Goal: Transaction & Acquisition: Purchase product/service

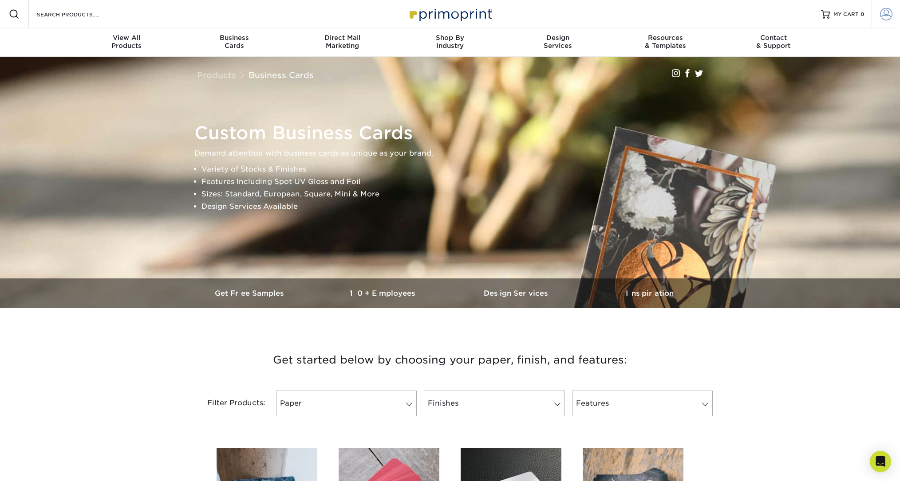
click at [894, 15] on link "Account" at bounding box center [885, 14] width 28 height 28
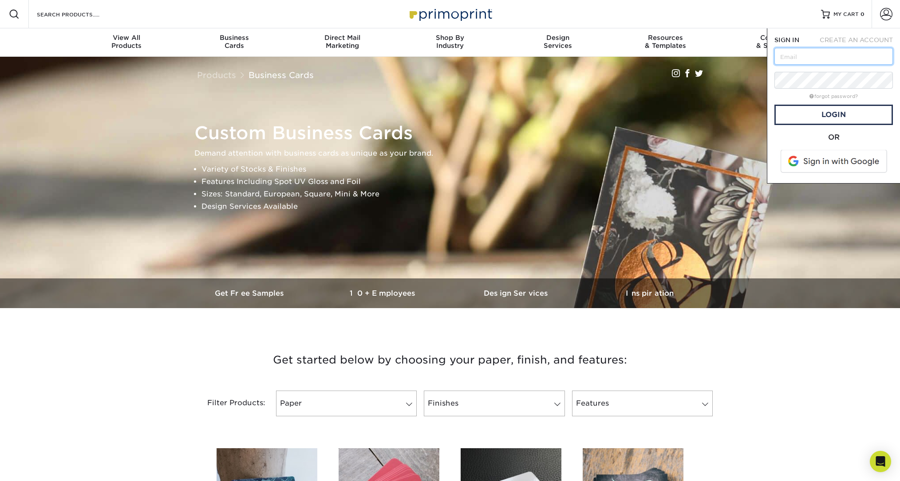
type input "jim@jerseyjibs.com"
click at [829, 115] on link "Login" at bounding box center [833, 115] width 118 height 20
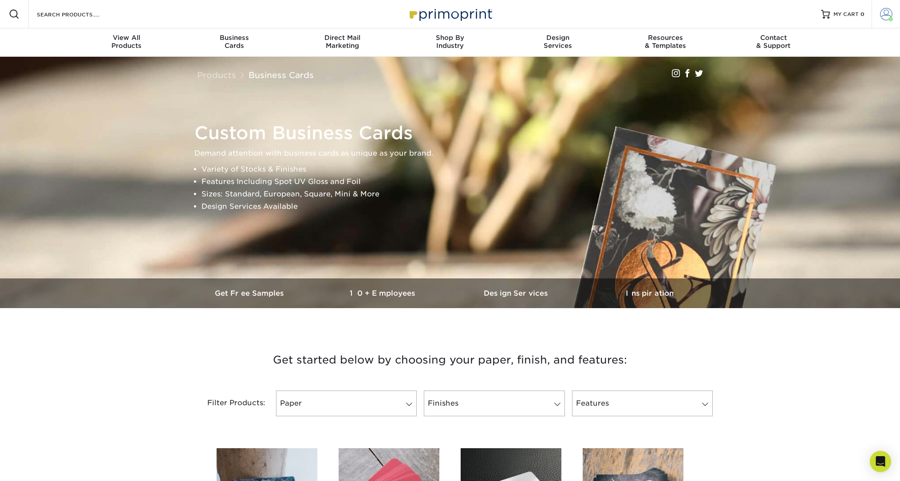
click at [890, 12] on span at bounding box center [886, 14] width 12 height 12
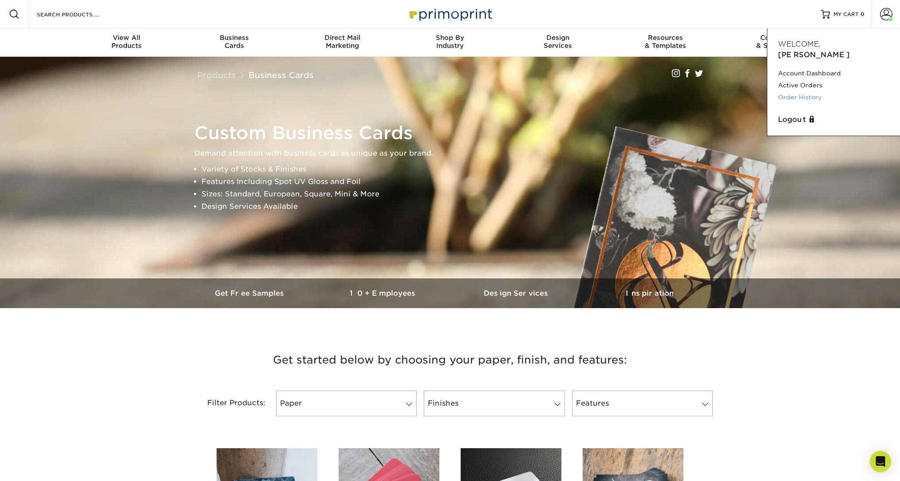
click at [795, 91] on link "Order History" at bounding box center [833, 97] width 111 height 12
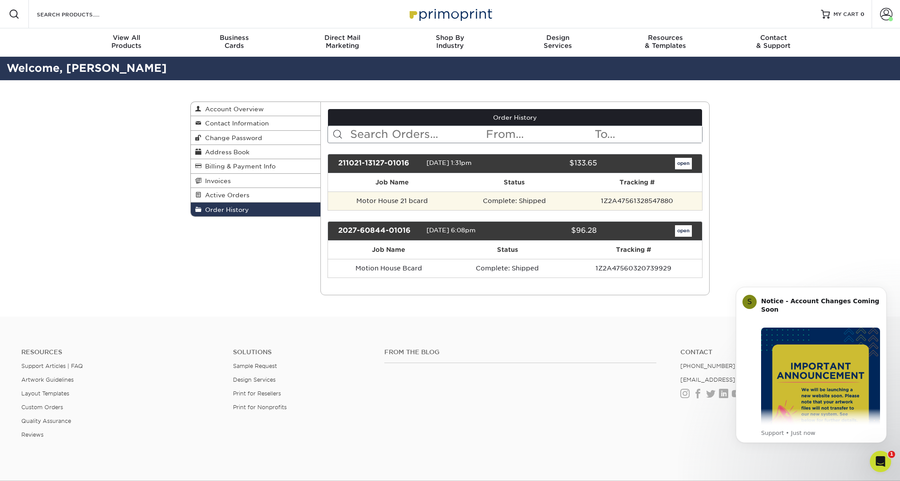
click at [382, 202] on td "Motor House 21 bcard" at bounding box center [392, 201] width 129 height 19
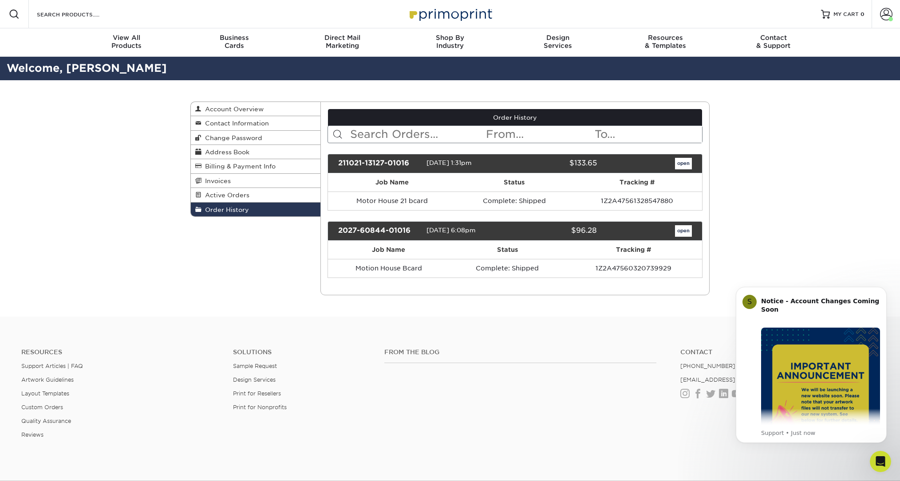
click at [679, 161] on link "open" at bounding box center [683, 164] width 17 height 12
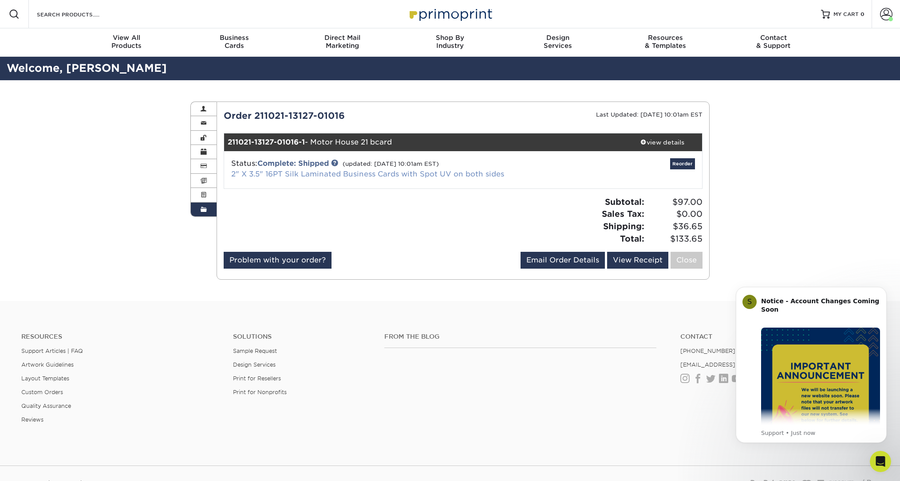
click at [343, 171] on link "2" X 3.5" 16PT Silk Laminated Business Cards with Spot UV on both sides" at bounding box center [367, 174] width 273 height 8
click at [327, 172] on link "2" X 3.5" 16PT Silk Laminated Business Cards with Spot UV on both sides" at bounding box center [367, 174] width 273 height 8
click at [666, 140] on div "view details" at bounding box center [662, 142] width 80 height 9
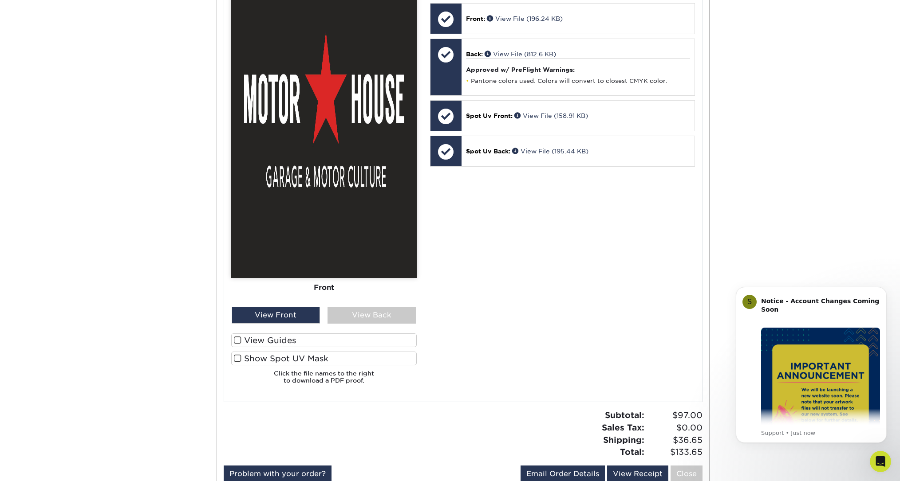
scroll to position [437, 0]
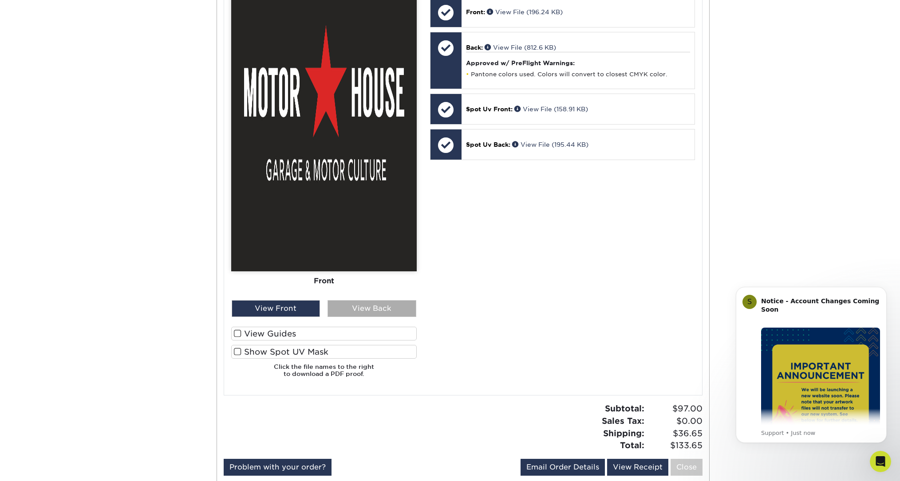
click at [385, 309] on div "View Back" at bounding box center [371, 308] width 89 height 17
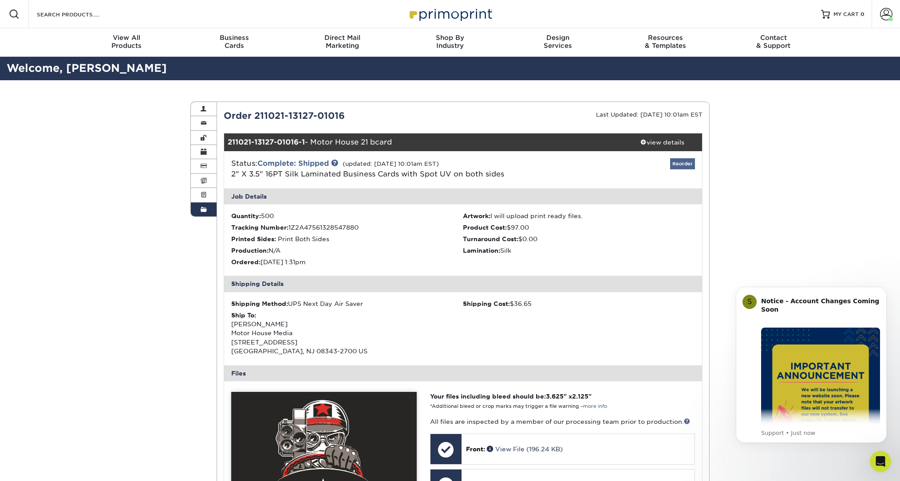
scroll to position [0, 0]
click at [686, 163] on link "Reorder" at bounding box center [682, 163] width 25 height 11
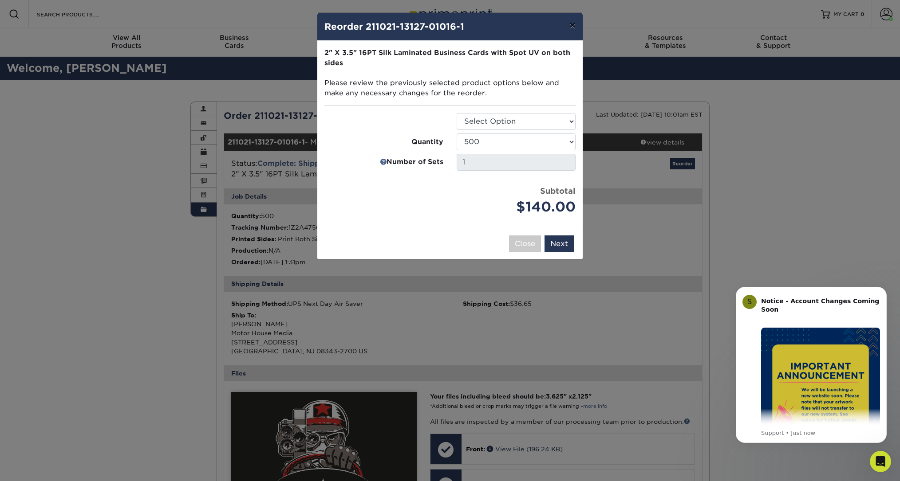
click at [572, 26] on button "×" at bounding box center [572, 25] width 20 height 25
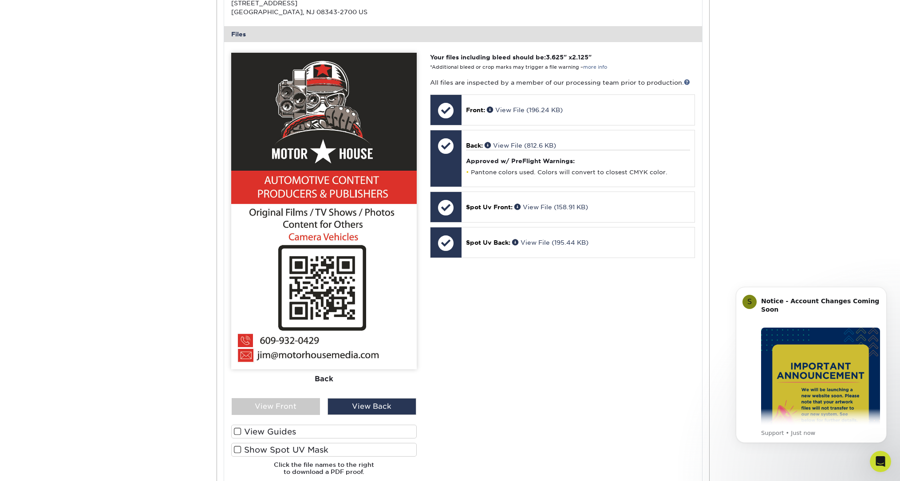
scroll to position [341, 0]
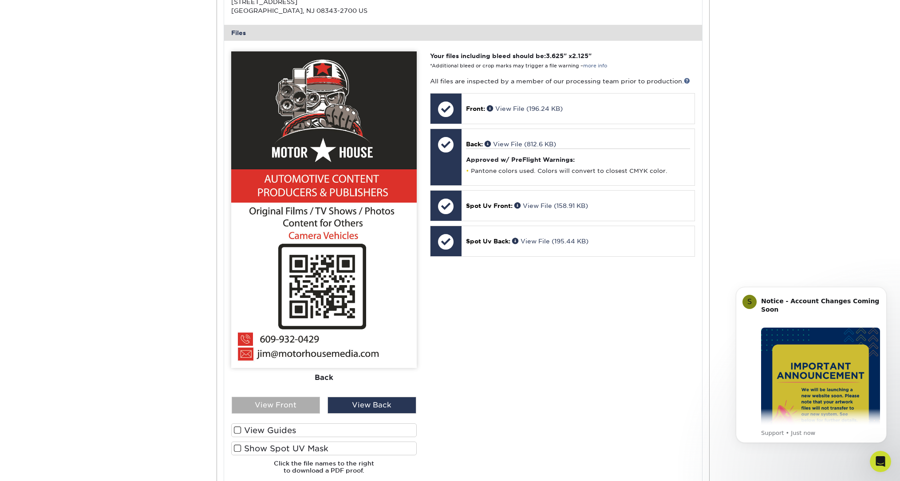
click at [273, 404] on div "View Front" at bounding box center [276, 405] width 89 height 17
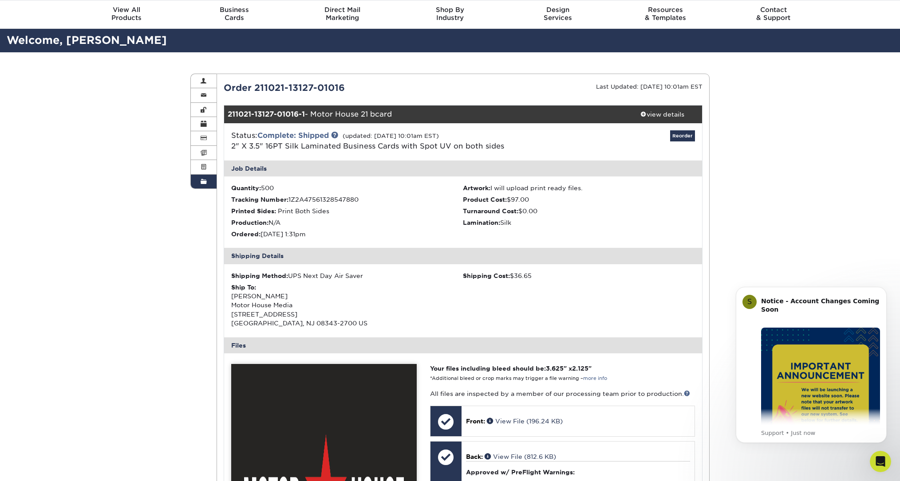
scroll to position [0, 0]
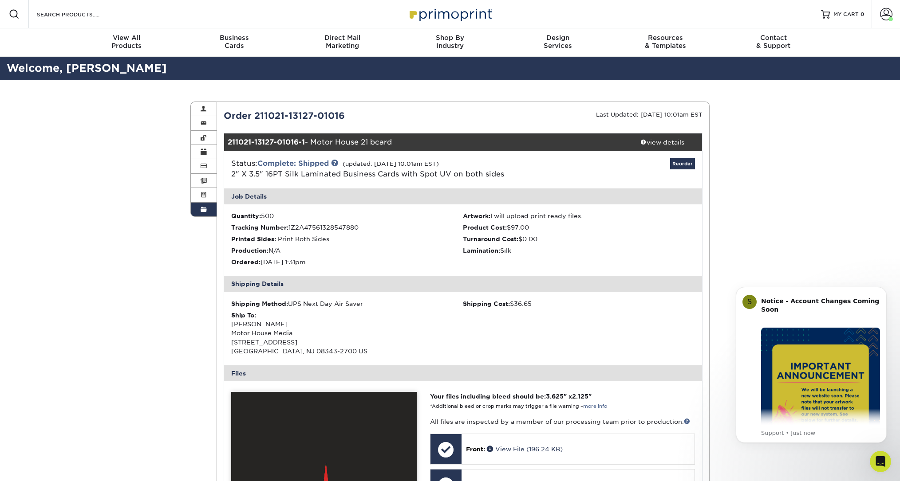
click at [692, 161] on link "Reorder" at bounding box center [682, 163] width 25 height 11
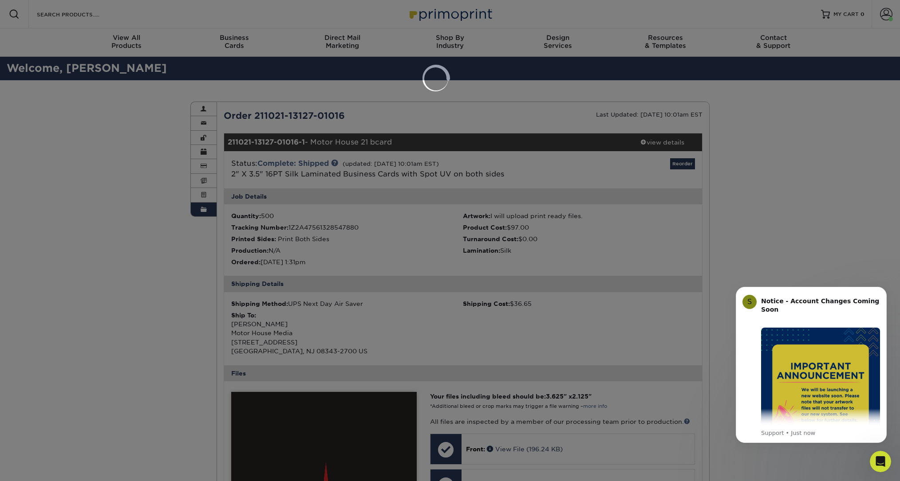
click at [682, 165] on div at bounding box center [450, 240] width 900 height 481
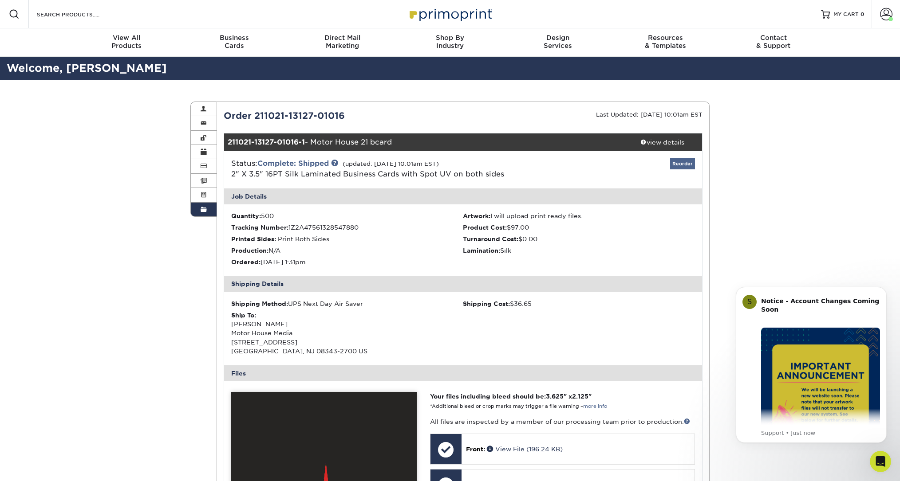
click at [682, 165] on link "Reorder" at bounding box center [682, 163] width 25 height 11
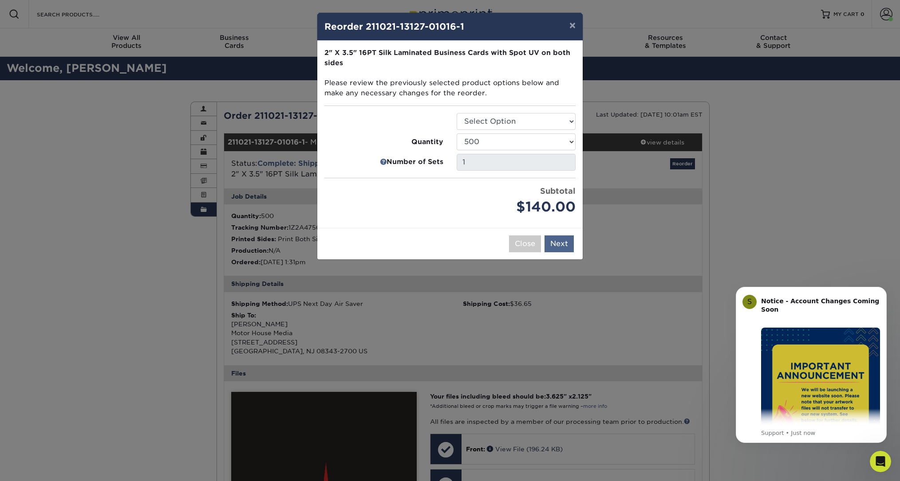
click at [564, 240] on button "Next" at bounding box center [558, 244] width 29 height 17
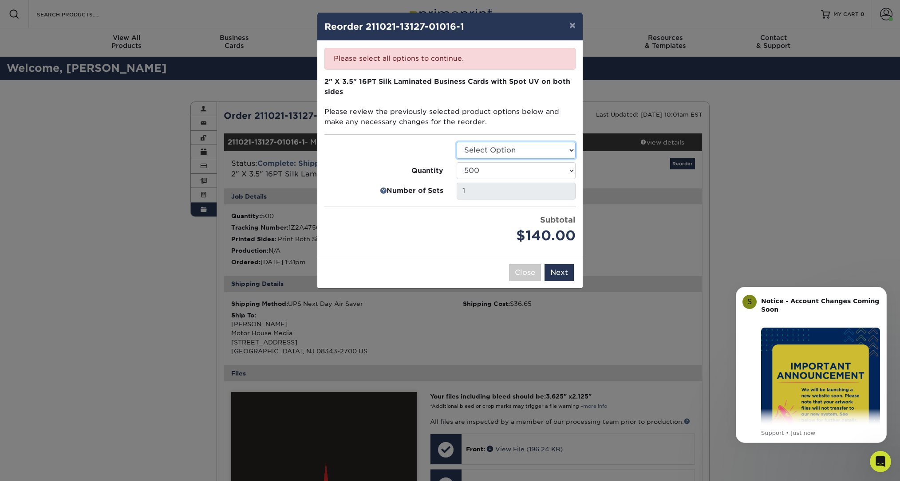
select select "3b5148f1-0588-4f88-a218-97bcfdce65c1"
click at [559, 268] on button "Next" at bounding box center [558, 272] width 29 height 17
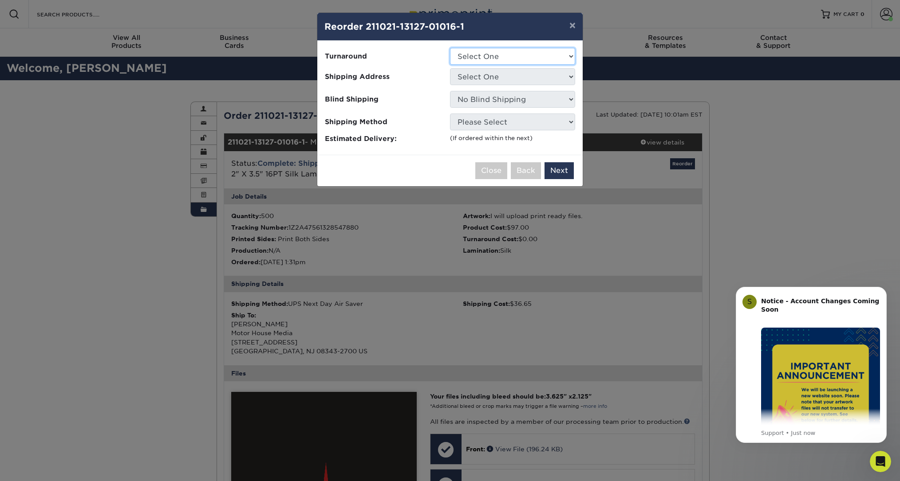
select select "a02e7c76-bdf4-4cc9-8b1d-1aa03151ab1e"
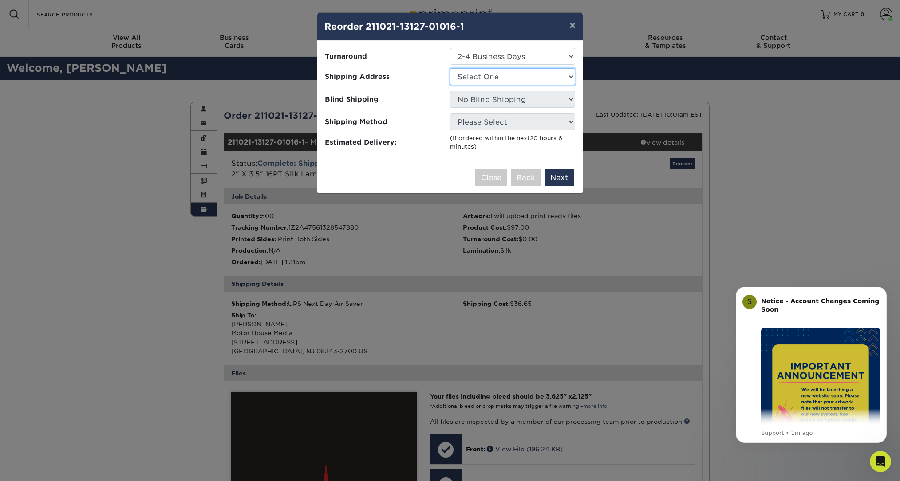
select select "221389"
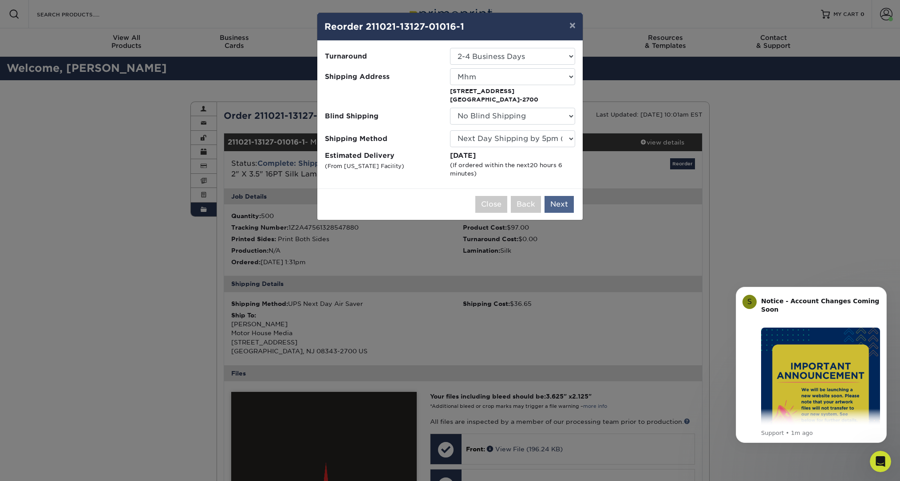
click at [553, 201] on button "Next" at bounding box center [558, 204] width 29 height 17
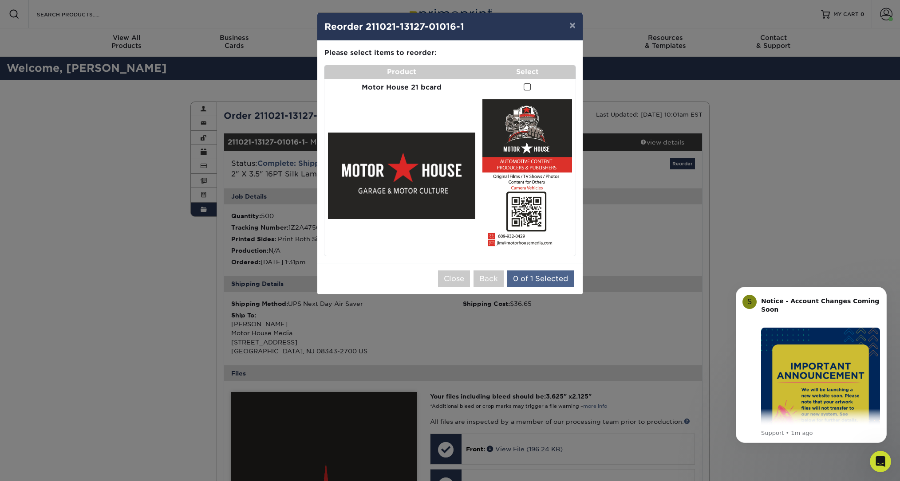
click at [547, 275] on button "0 of 1 Selected" at bounding box center [540, 279] width 67 height 17
click at [545, 271] on button "0 of 1 Selected" at bounding box center [540, 279] width 67 height 17
click at [528, 87] on span at bounding box center [527, 87] width 8 height 8
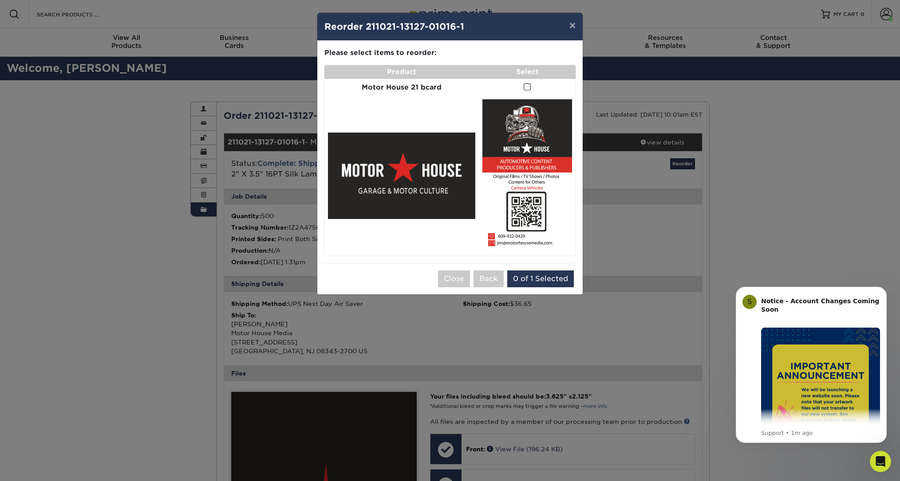
click at [0, 0] on input "checkbox" at bounding box center [0, 0] width 0 height 0
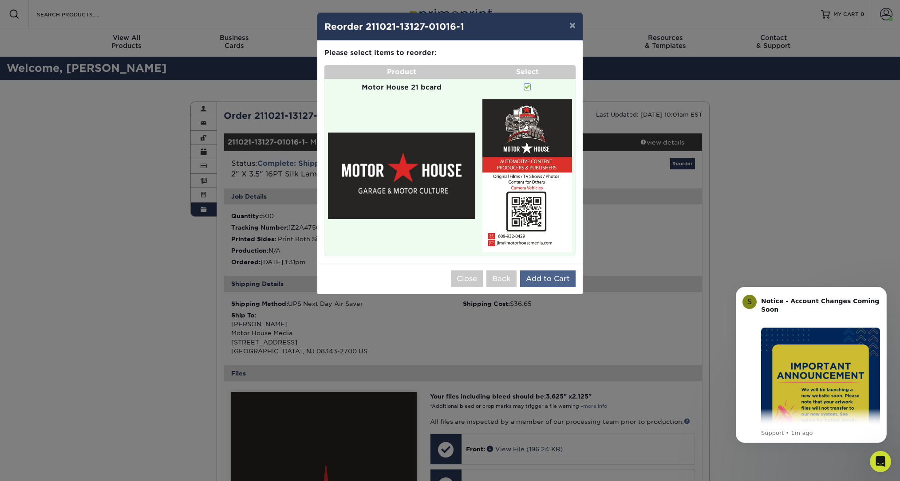
click at [541, 275] on button "Add to Cart" at bounding box center [547, 279] width 55 height 17
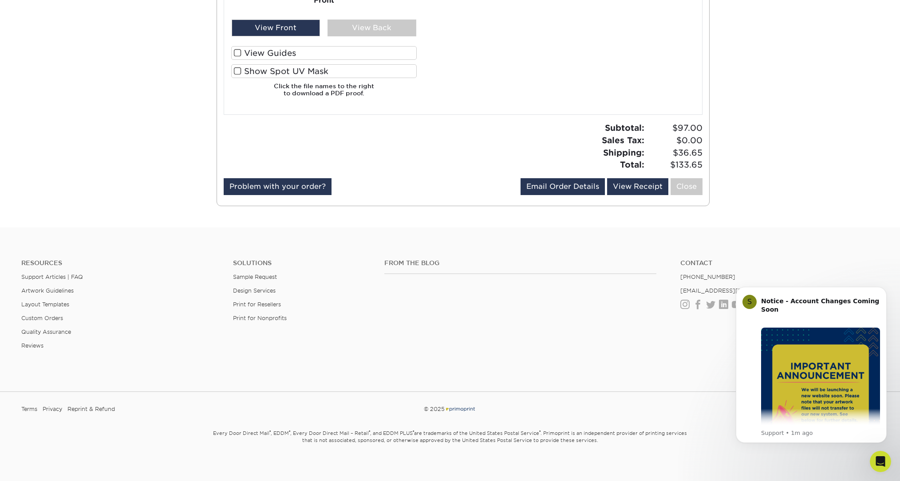
scroll to position [718, 0]
click at [884, 290] on icon "Dismiss notification" at bounding box center [883, 289] width 5 height 5
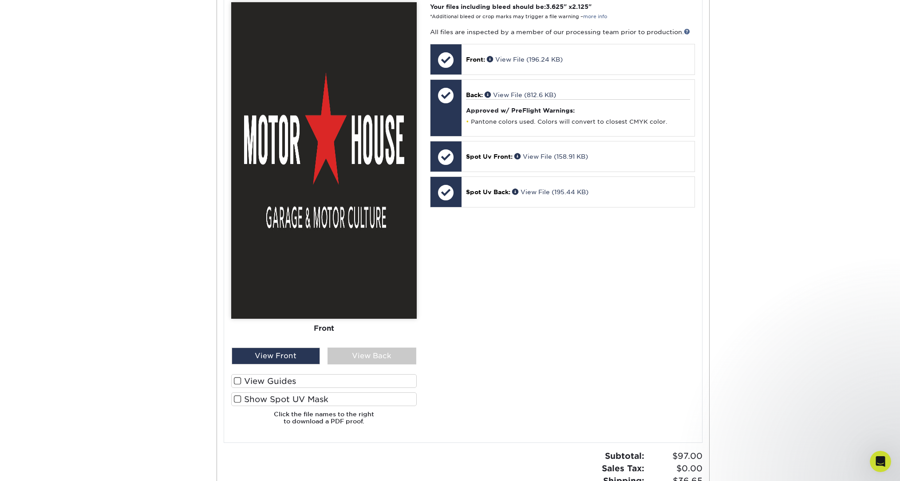
scroll to position [388, 0]
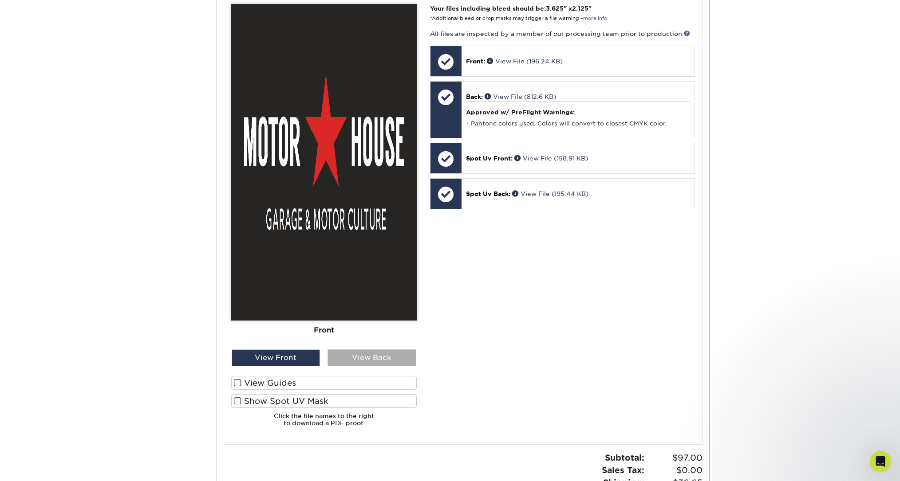
click at [359, 352] on div "View Back" at bounding box center [371, 358] width 89 height 17
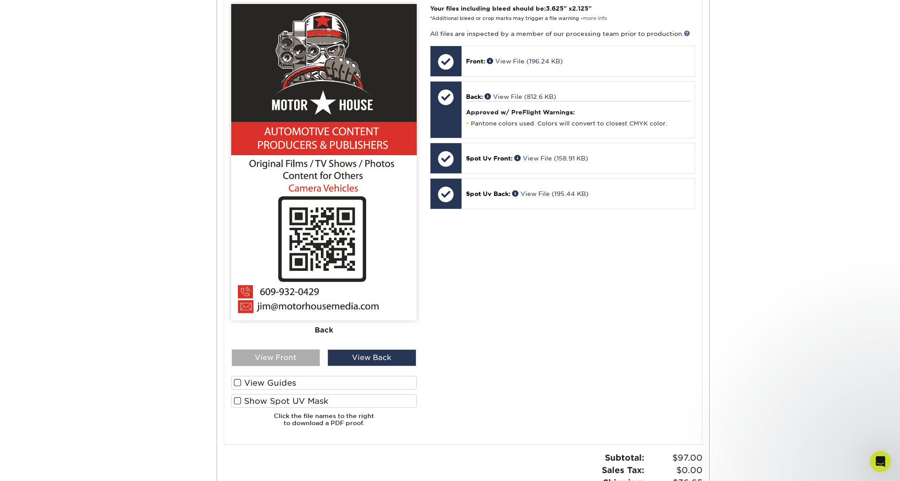
click at [295, 352] on div "View Front" at bounding box center [276, 358] width 89 height 17
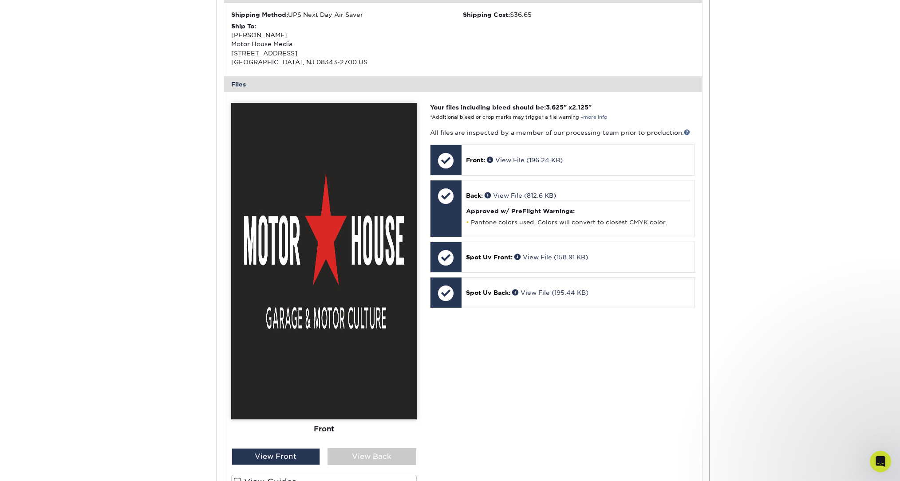
scroll to position [287, 0]
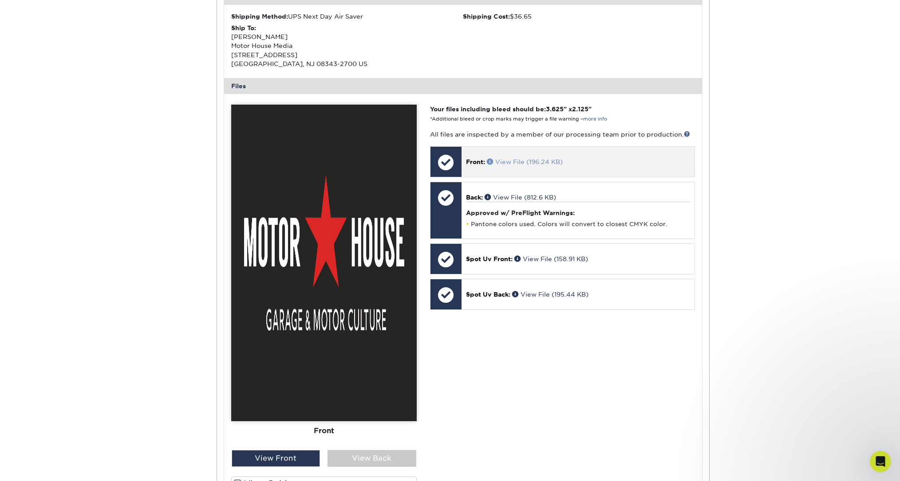
click at [523, 159] on link "View File (196.24 KB)" at bounding box center [525, 161] width 76 height 7
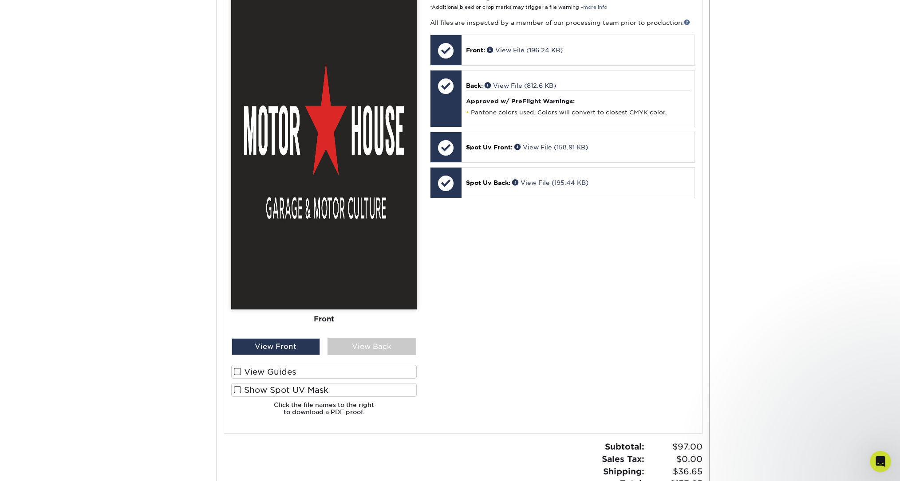
scroll to position [398, 0]
click at [239, 369] on span at bounding box center [238, 373] width 8 height 8
click at [0, 0] on input "View Guides" at bounding box center [0, 0] width 0 height 0
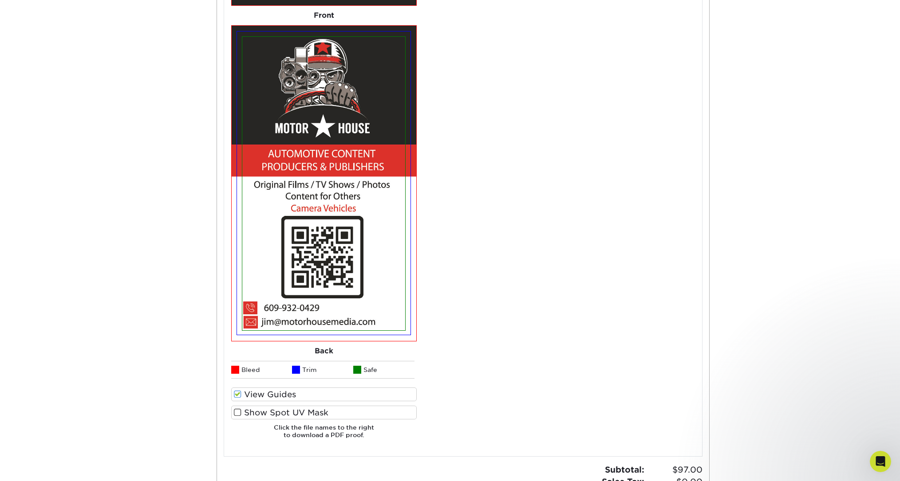
scroll to position [703, 0]
drag, startPoint x: 236, startPoint y: 389, endPoint x: 237, endPoint y: 394, distance: 5.0
click at [236, 390] on span at bounding box center [238, 394] width 8 height 8
click at [0, 0] on input "View Guides" at bounding box center [0, 0] width 0 height 0
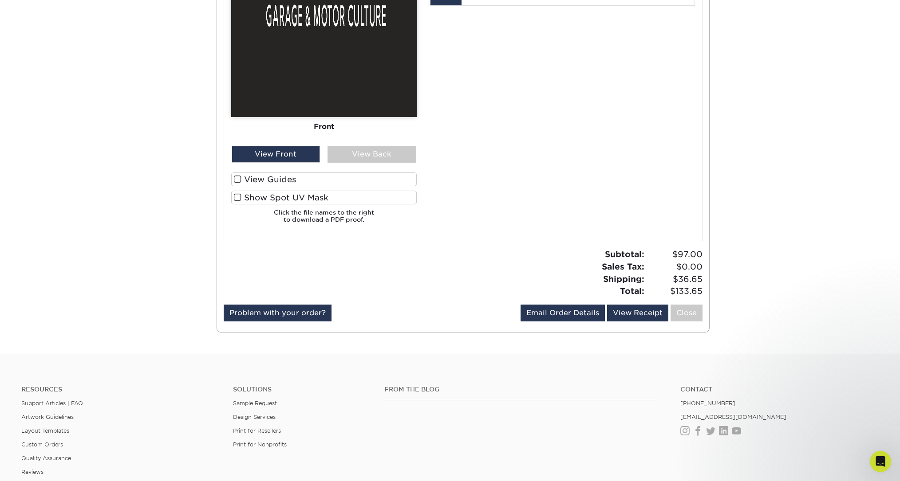
scroll to position [589, 0]
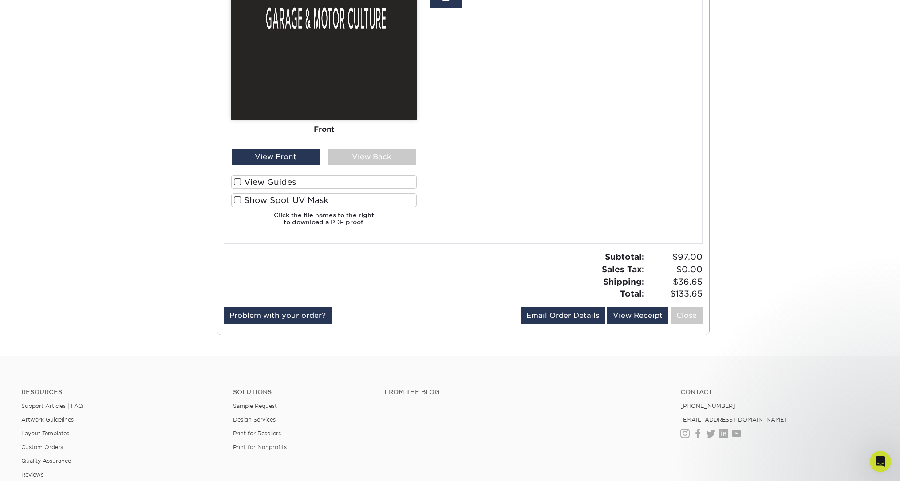
click at [237, 196] on span at bounding box center [238, 200] width 8 height 8
click at [0, 0] on input "Show Spot UV Mask" at bounding box center [0, 0] width 0 height 0
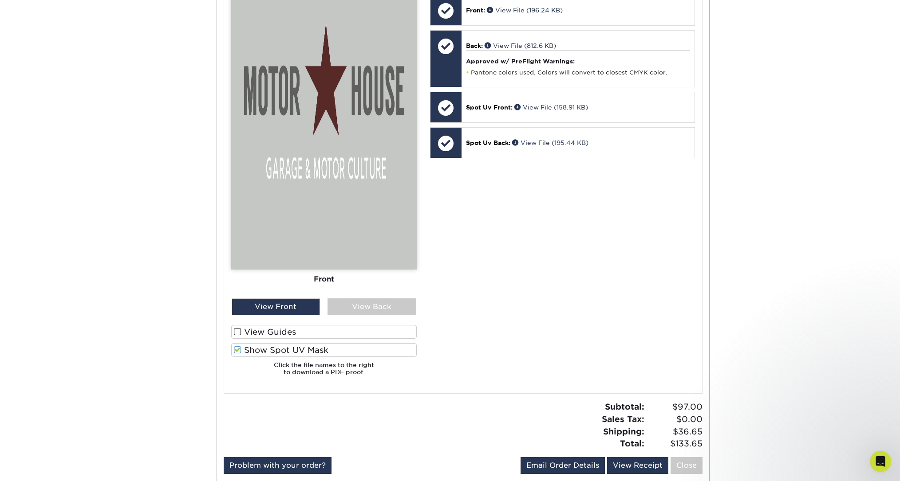
scroll to position [452, 0]
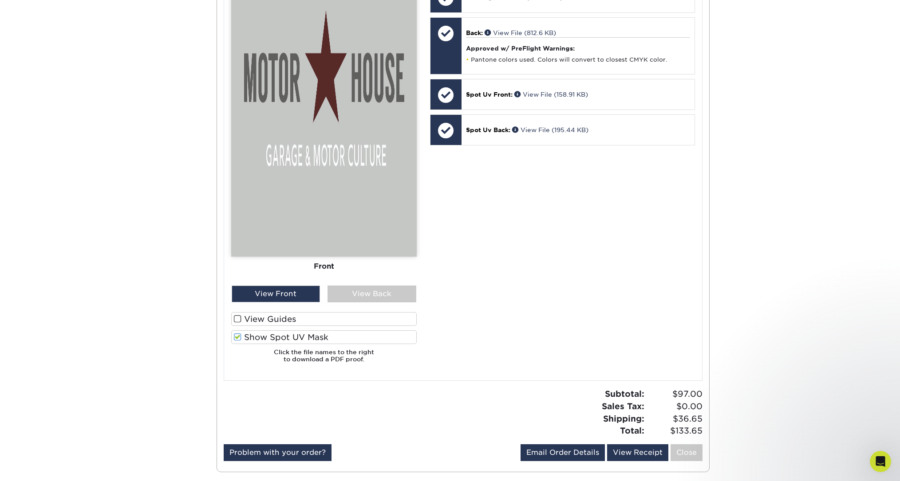
click at [236, 333] on span at bounding box center [238, 337] width 8 height 8
click at [0, 0] on input "Show Spot UV Mask" at bounding box center [0, 0] width 0 height 0
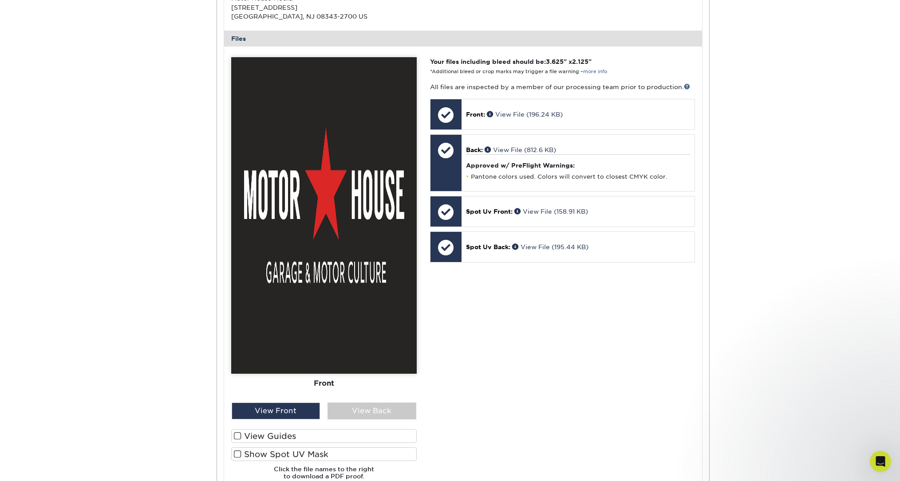
scroll to position [325, 0]
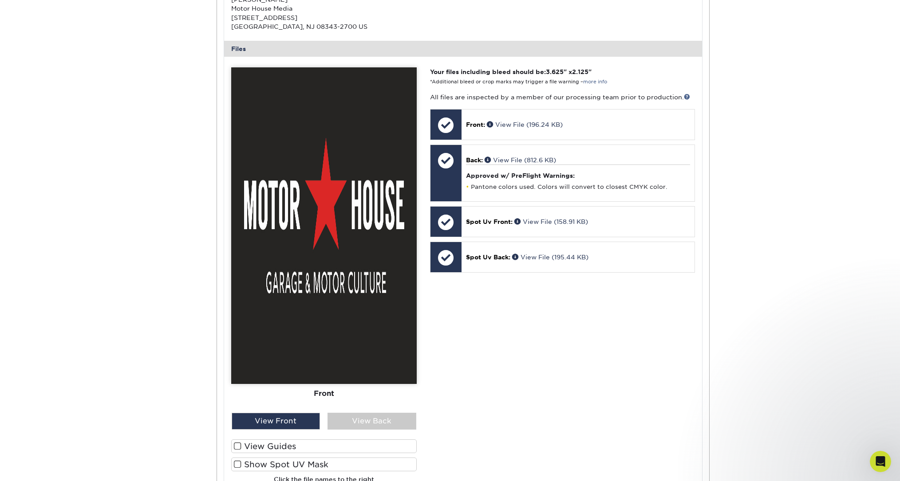
click at [234, 442] on span at bounding box center [238, 446] width 8 height 8
click at [0, 0] on input "View Guides" at bounding box center [0, 0] width 0 height 0
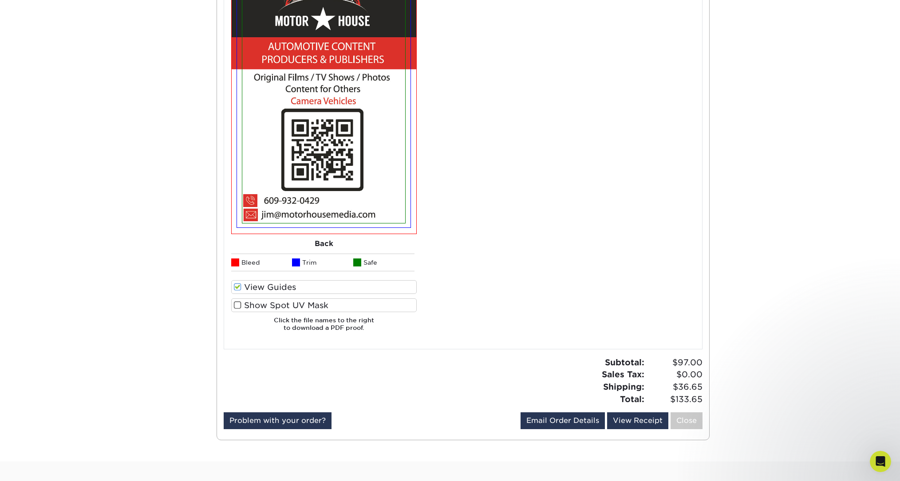
click at [239, 283] on span at bounding box center [238, 287] width 8 height 8
click at [0, 0] on input "View Guides" at bounding box center [0, 0] width 0 height 0
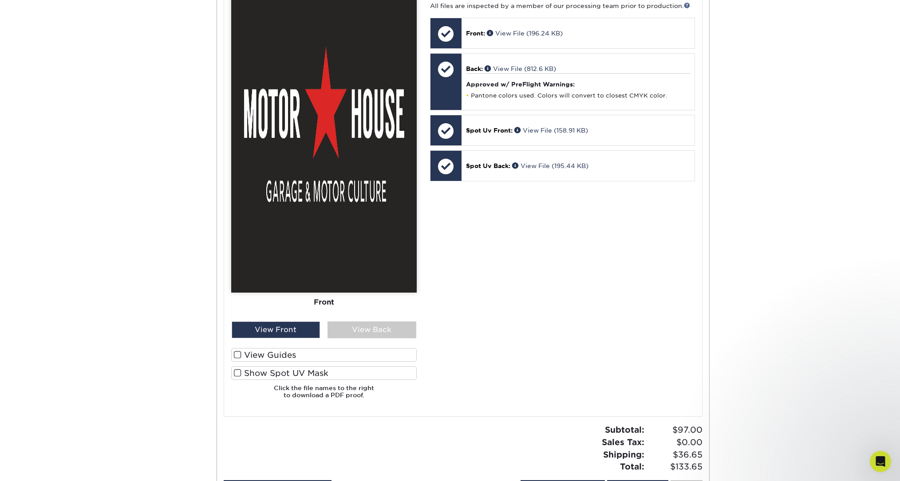
scroll to position [410, 0]
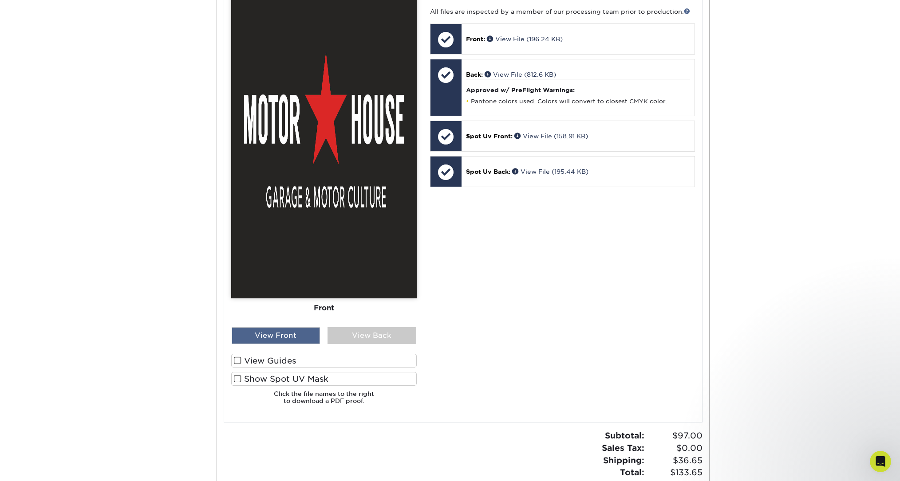
click at [273, 334] on div "View Front" at bounding box center [276, 335] width 89 height 17
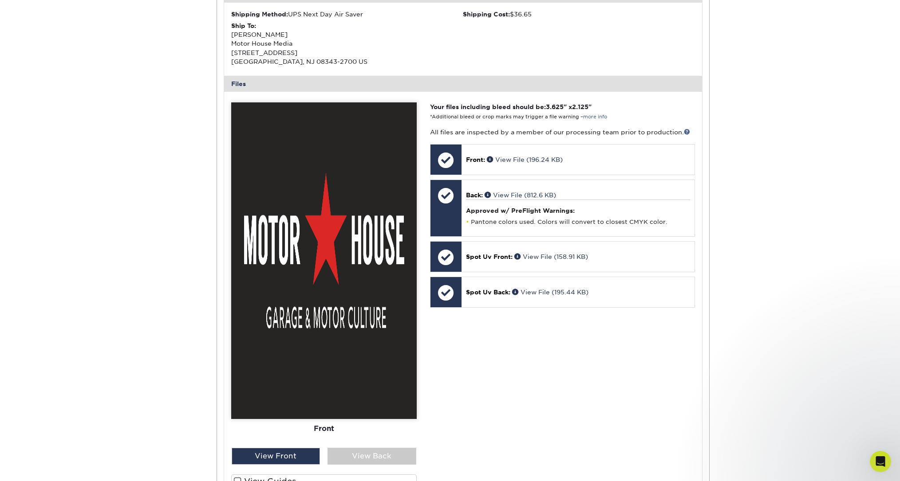
scroll to position [289, 0]
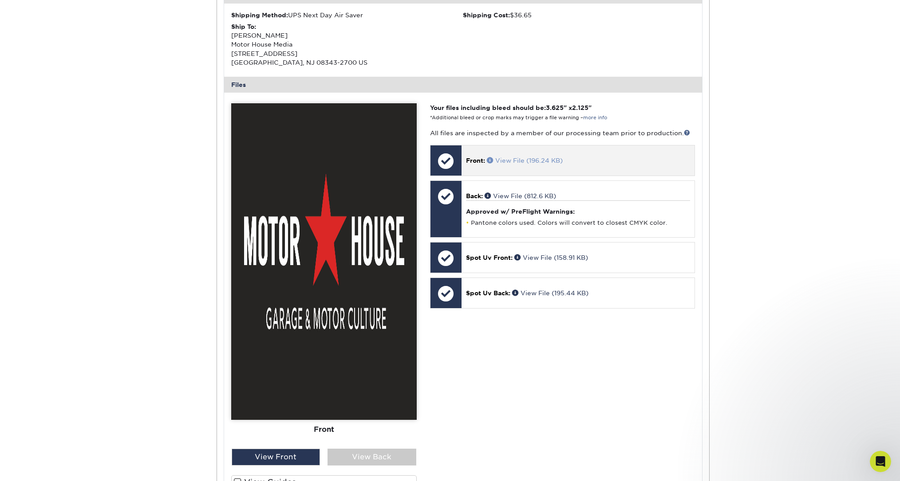
click at [517, 157] on link "View File (196.24 KB)" at bounding box center [525, 160] width 76 height 7
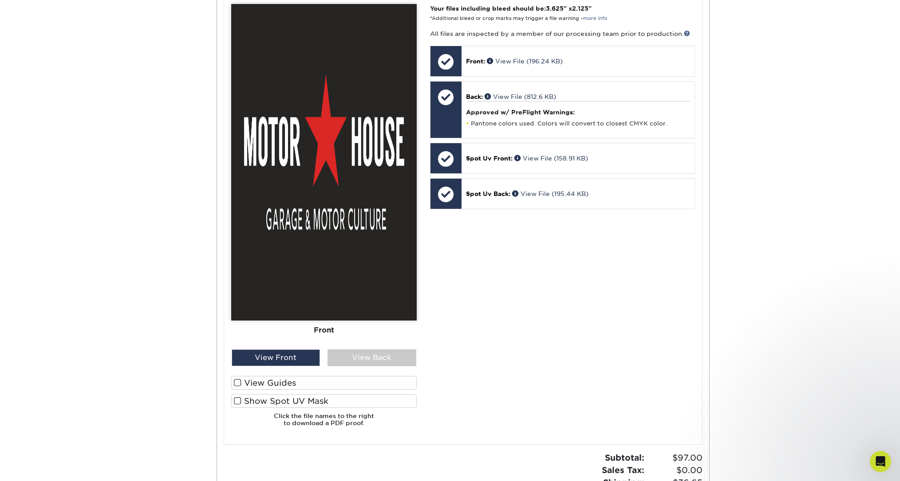
scroll to position [388, 0]
click at [271, 382] on label "View Guides" at bounding box center [323, 384] width 185 height 14
click at [0, 0] on input "View Guides" at bounding box center [0, 0] width 0 height 0
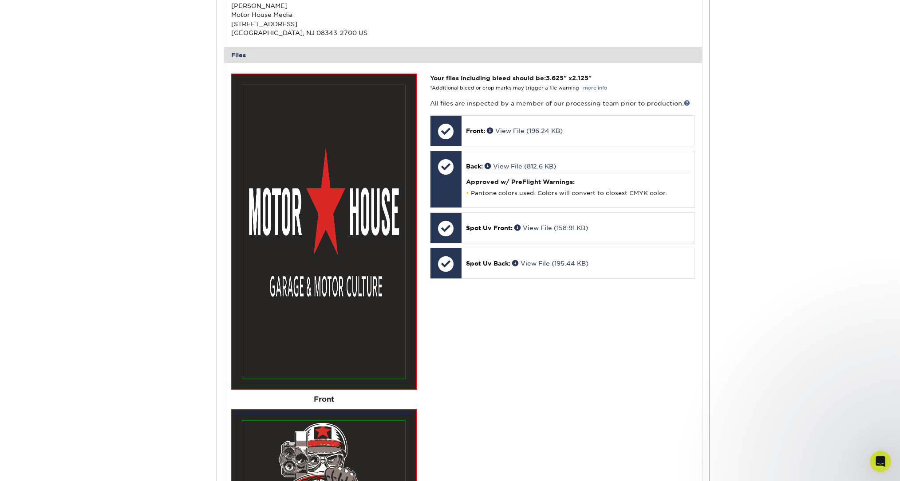
scroll to position [317, 0]
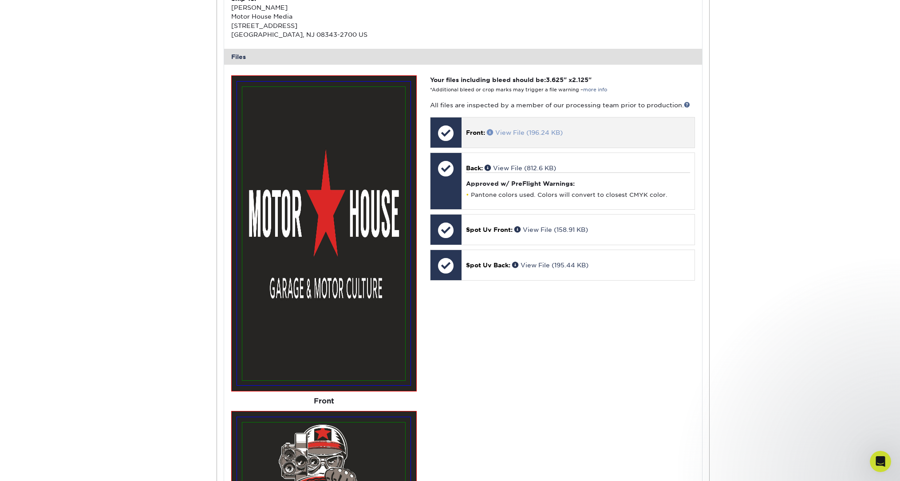
click at [523, 129] on link "View File (196.24 KB)" at bounding box center [525, 132] width 76 height 7
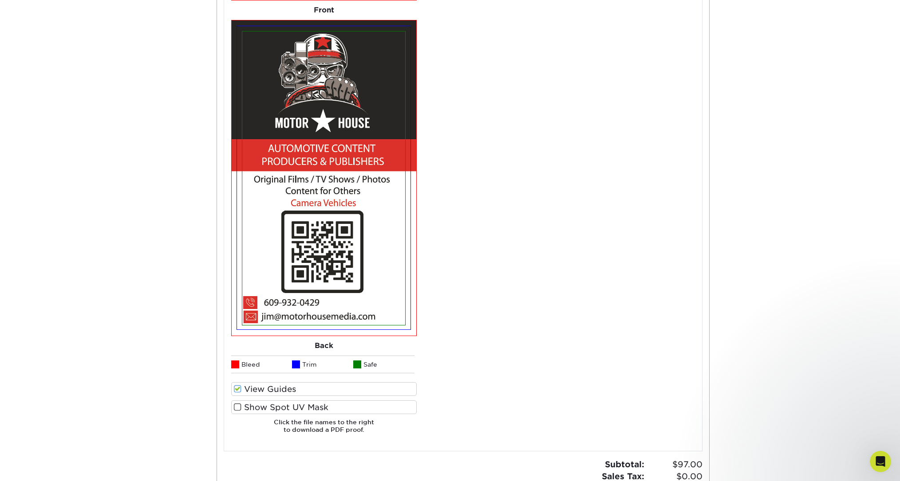
scroll to position [697, 0]
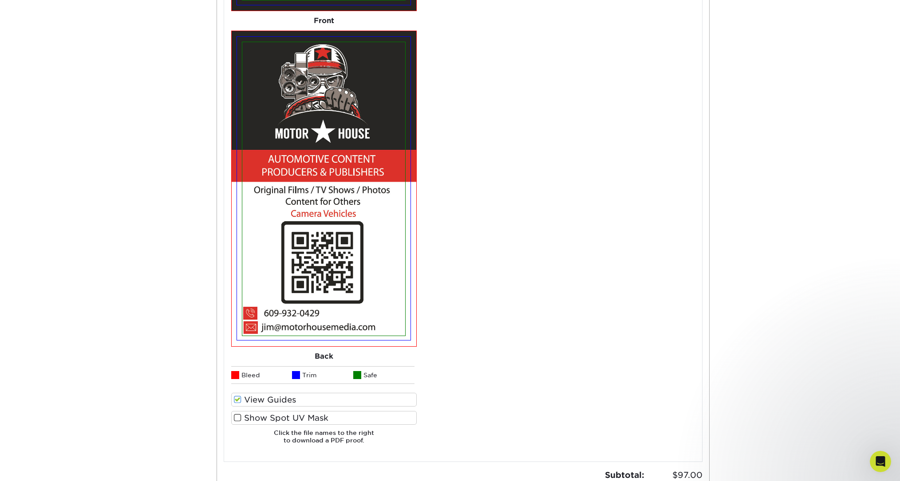
drag, startPoint x: 237, startPoint y: 396, endPoint x: 255, endPoint y: 390, distance: 18.5
click at [237, 396] on span at bounding box center [238, 400] width 8 height 8
click at [0, 0] on input "View Guides" at bounding box center [0, 0] width 0 height 0
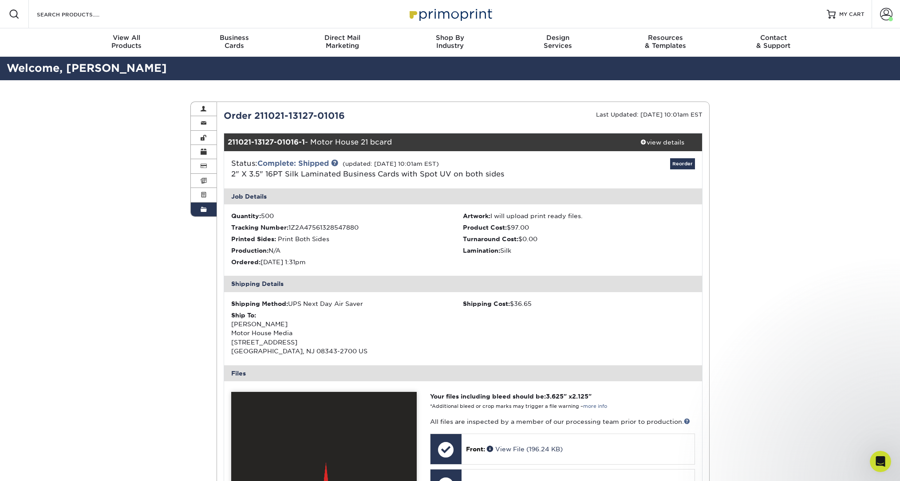
scroll to position [0, 0]
click at [854, 12] on span "MY CART" at bounding box center [851, 15] width 25 height 8
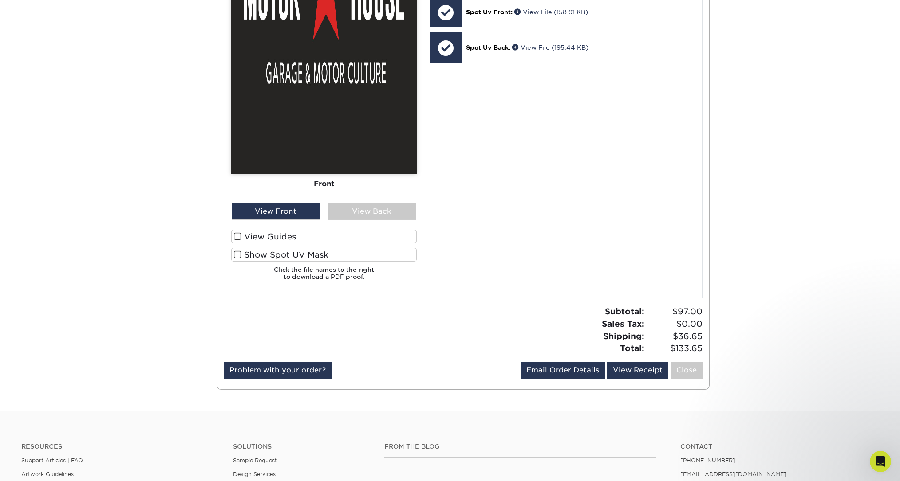
scroll to position [533, 0]
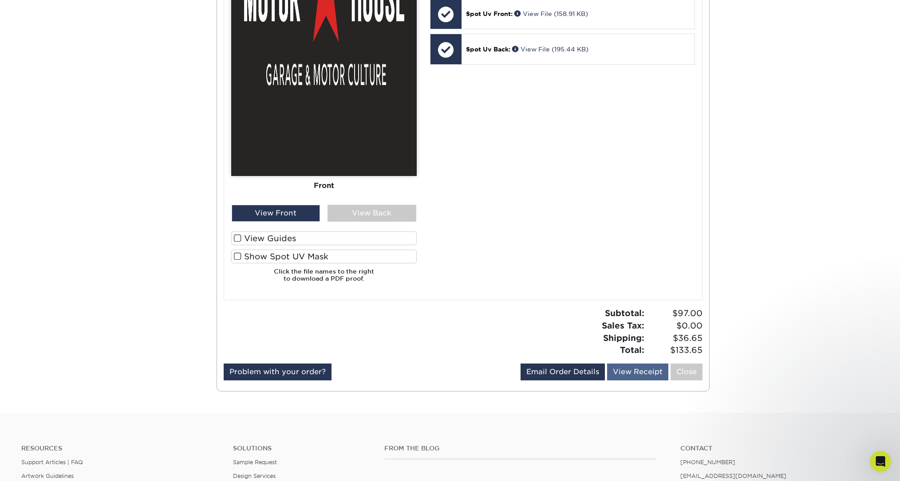
click at [643, 365] on link "View Receipt" at bounding box center [637, 372] width 61 height 17
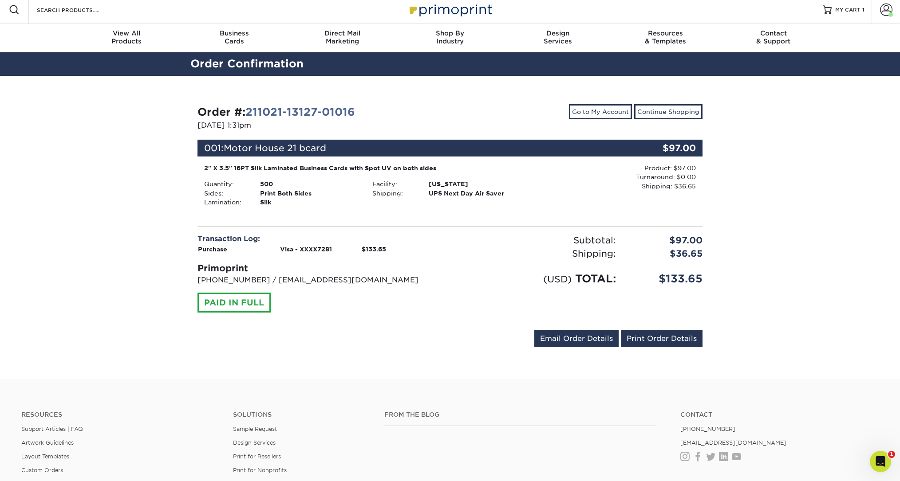
scroll to position [4, 0]
click at [845, 8] on span "MY CART" at bounding box center [847, 10] width 25 height 8
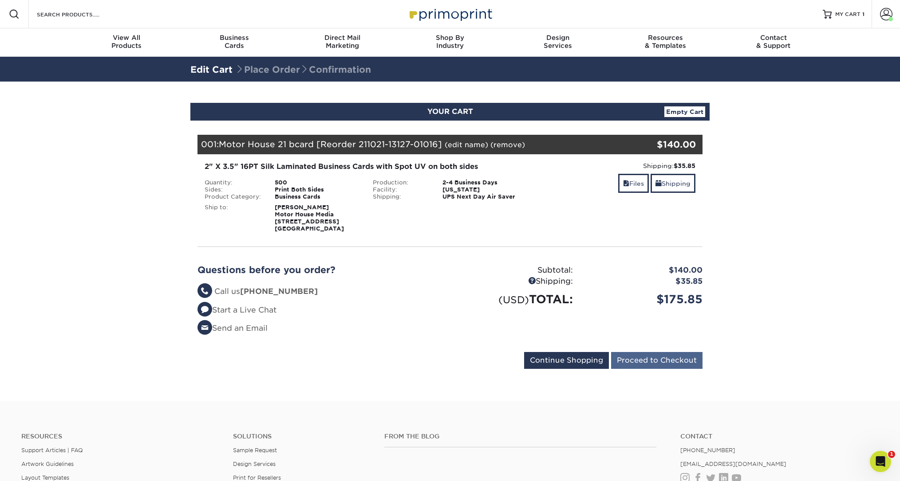
click at [642, 358] on input "Proceed to Checkout" at bounding box center [656, 360] width 91 height 17
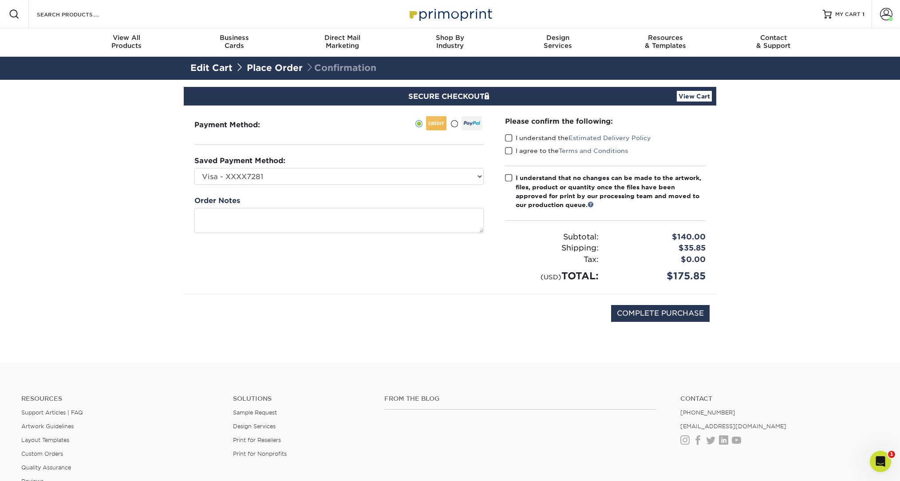
click at [455, 123] on span at bounding box center [454, 124] width 8 height 8
click at [0, 0] on input "radio" at bounding box center [0, 0] width 0 height 0
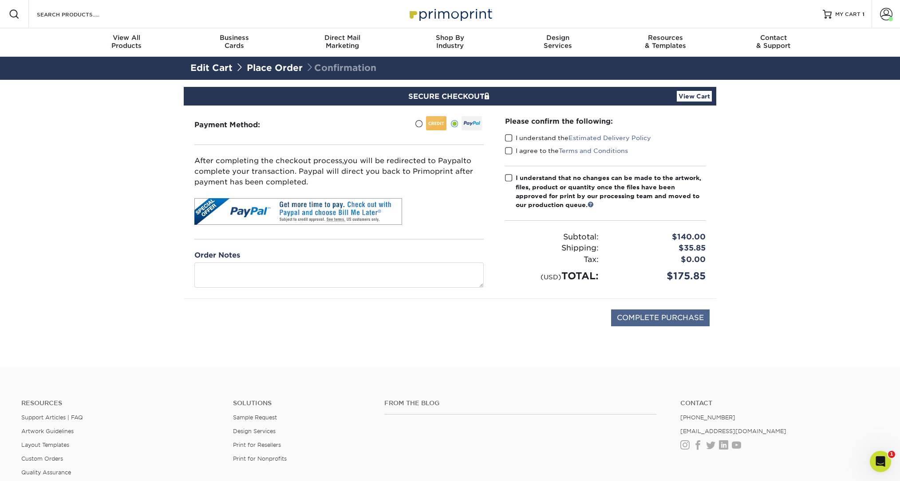
click at [662, 318] on input "COMPLETE PURCHASE" at bounding box center [660, 318] width 98 height 17
click at [506, 139] on span at bounding box center [509, 138] width 8 height 8
click at [0, 0] on input "I understand the Estimated Delivery Policy" at bounding box center [0, 0] width 0 height 0
click at [507, 150] on span at bounding box center [509, 151] width 8 height 8
click at [0, 0] on input "I agree to the Terms and Conditions" at bounding box center [0, 0] width 0 height 0
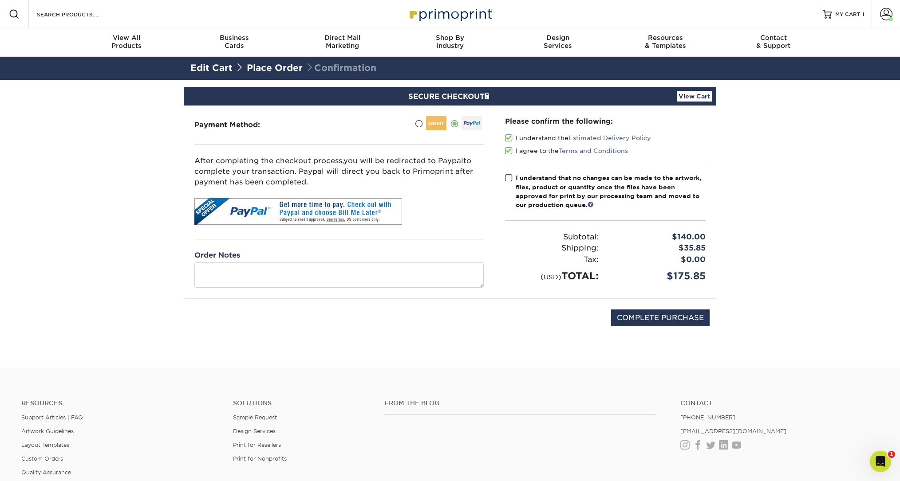
click at [511, 180] on span at bounding box center [509, 178] width 8 height 8
click at [0, 0] on input "I understand that no changes can be made to the artwork, files, product or quan…" at bounding box center [0, 0] width 0 height 0
click at [653, 318] on input "COMPLETE PURCHASE" at bounding box center [660, 318] width 98 height 17
type input "PROCESSING, PLEASE WAIT..."
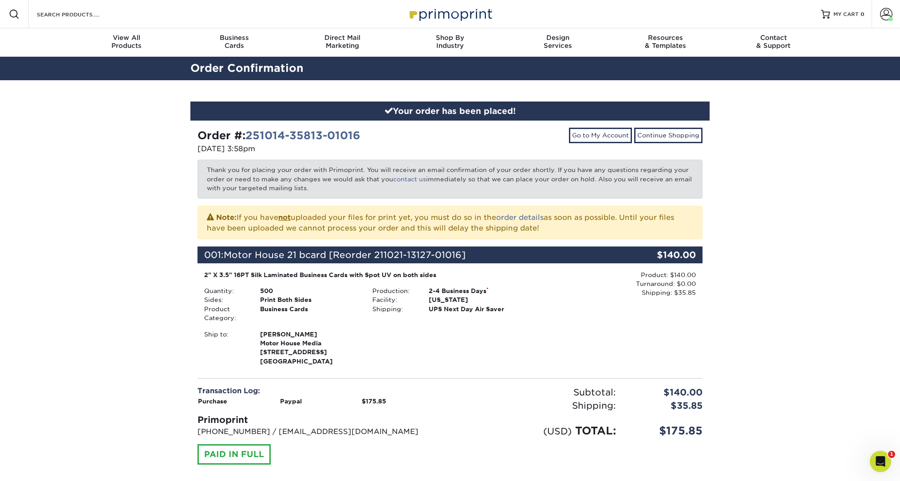
click at [759, 303] on div "Your order has been placed! Order #: 251014-35813-01016 [DATE] 3:58pm Go to My …" at bounding box center [450, 305] width 900 height 451
